Goal: Find specific page/section: Find specific page/section

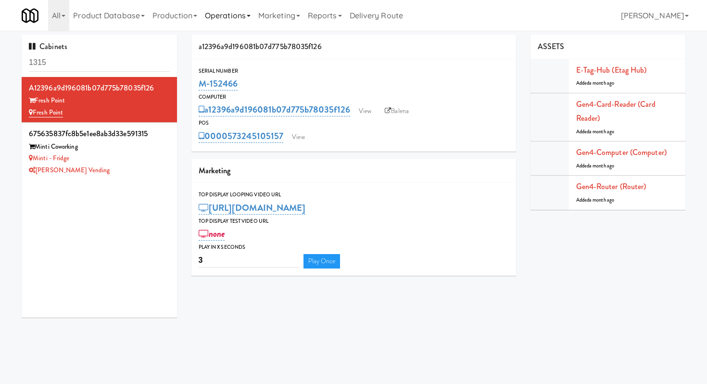
click at [250, 13] on link "Operations" at bounding box center [227, 15] width 53 height 31
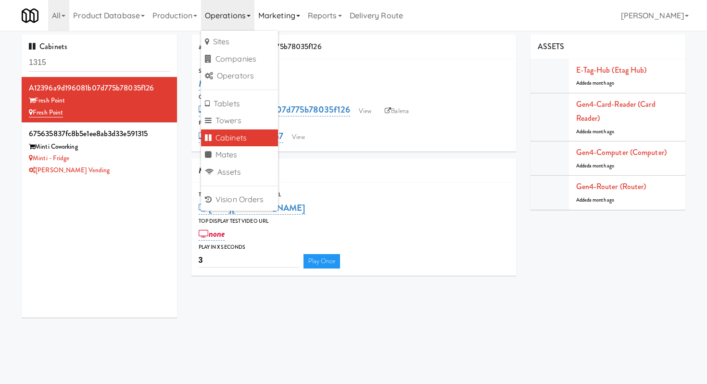
click at [288, 12] on link "Marketing" at bounding box center [279, 15] width 50 height 31
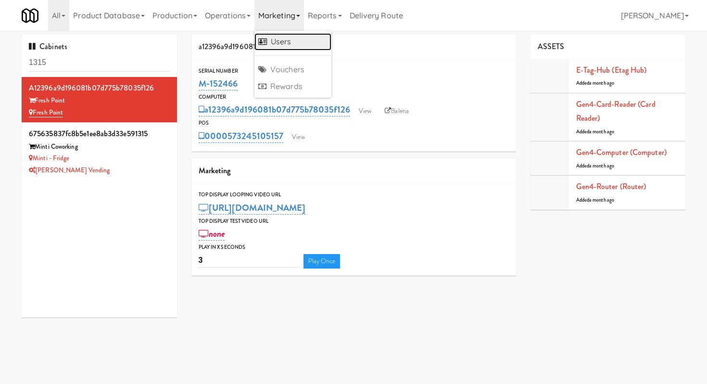
click at [290, 41] on link "Users" at bounding box center [292, 41] width 77 height 17
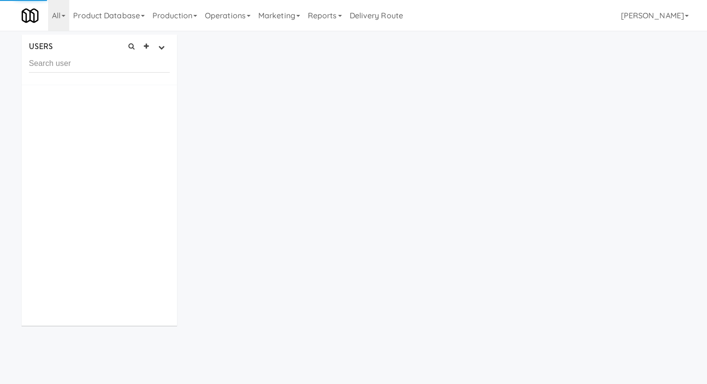
click at [118, 67] on input "text" at bounding box center [99, 64] width 141 height 18
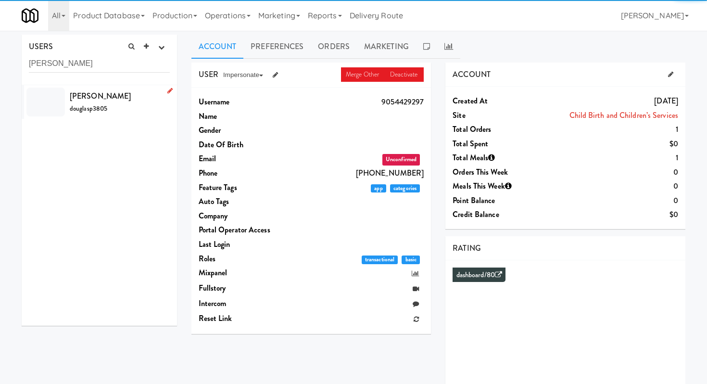
type input "[PERSON_NAME]"
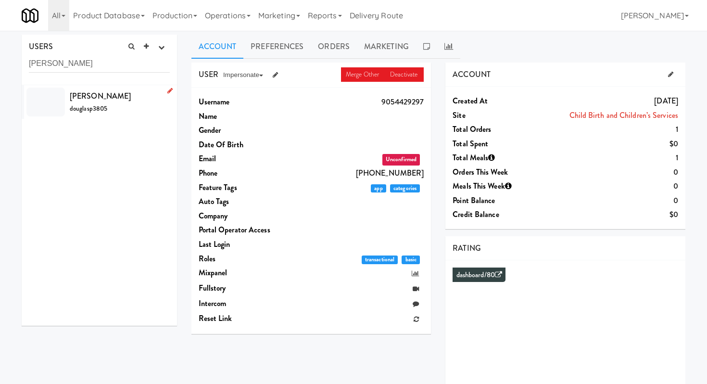
click at [133, 110] on div "[PERSON_NAME] douglasp3805" at bounding box center [120, 102] width 100 height 26
